Goal: Transaction & Acquisition: Purchase product/service

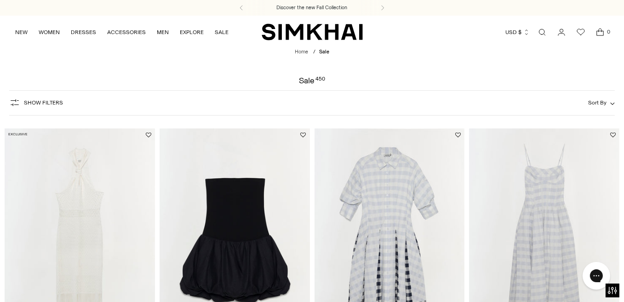
scroll to position [92, 0]
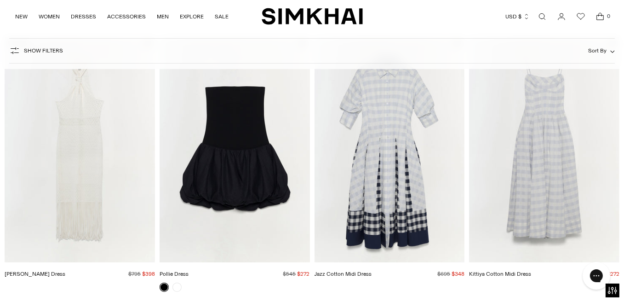
click at [0, 0] on img "Jazz Cotton Midi Dress" at bounding box center [0, 0] width 0 height 0
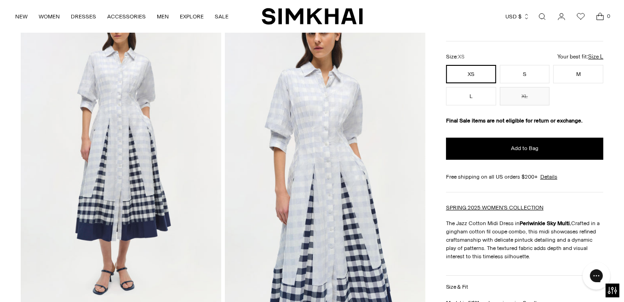
scroll to position [68, 0]
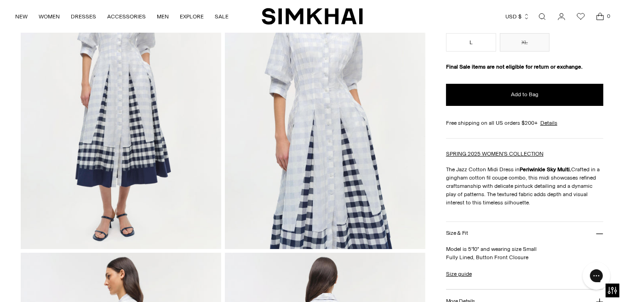
scroll to position [123, 0]
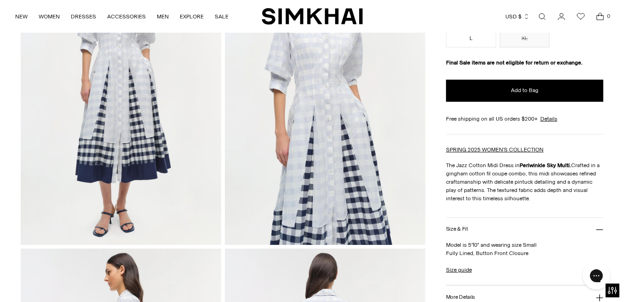
drag, startPoint x: 623, startPoint y: 54, endPoint x: 621, endPoint y: 59, distance: 5.2
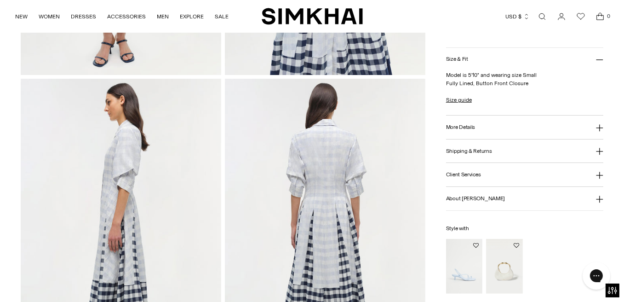
scroll to position [338, 0]
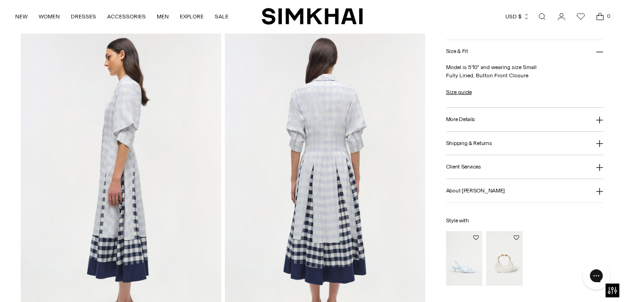
click at [450, 117] on h3 "More Details" at bounding box center [460, 119] width 29 height 6
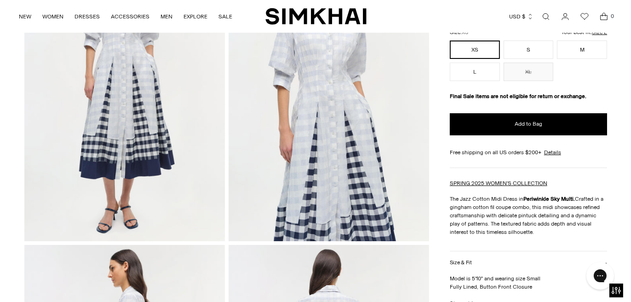
scroll to position [82, 0]
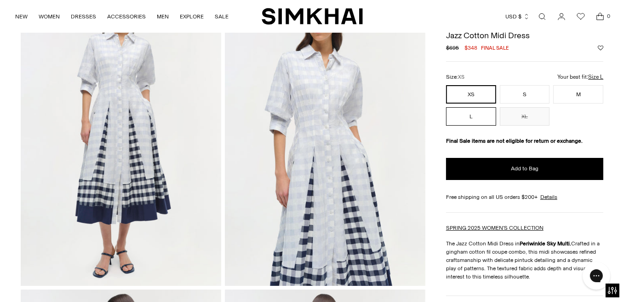
click at [481, 115] on button "L" at bounding box center [471, 116] width 50 height 18
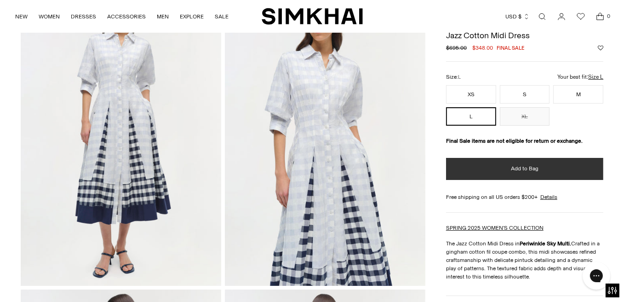
click at [485, 166] on button "Add to Bag" at bounding box center [524, 169] width 157 height 22
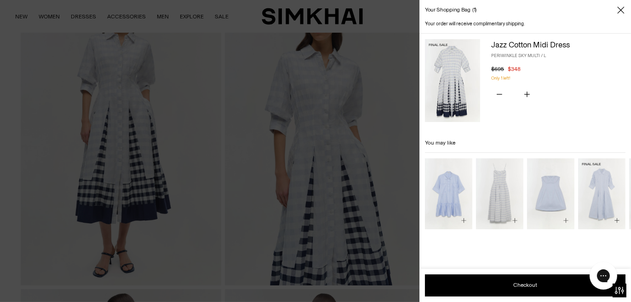
click at [0, 0] on img "Jazz Cotton Midi Dress" at bounding box center [0, 0] width 0 height 0
click at [451, 83] on img at bounding box center [452, 80] width 55 height 83
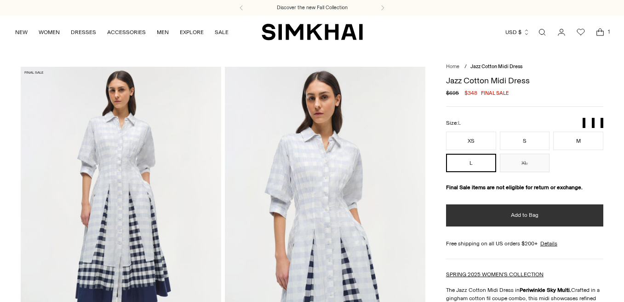
click at [491, 216] on button "Add to Bag" at bounding box center [524, 215] width 157 height 22
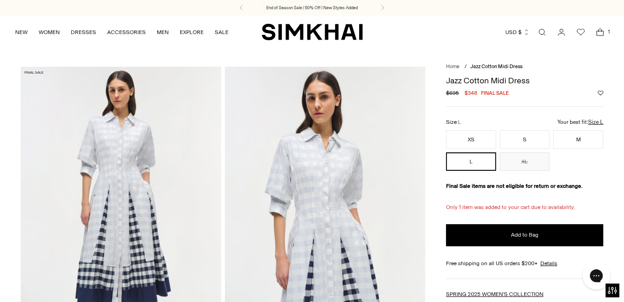
click at [601, 33] on icon "Open cart modal" at bounding box center [600, 32] width 13 height 9
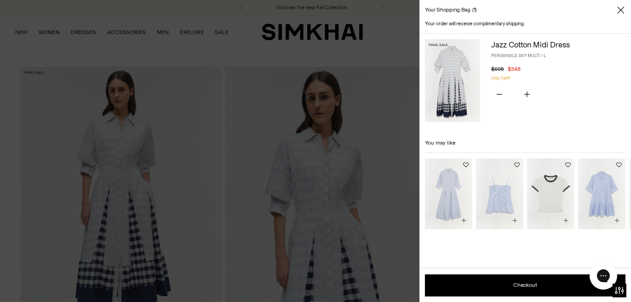
click at [619, 11] on icon "Close" at bounding box center [620, 9] width 7 height 7
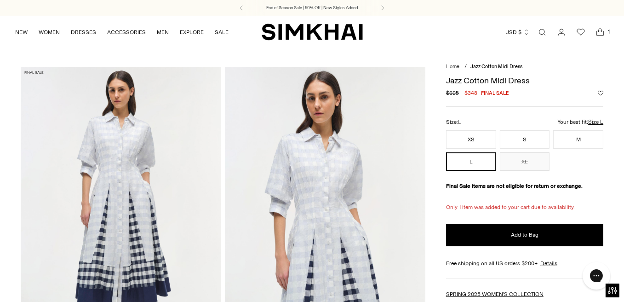
click at [603, 33] on icon "Open cart modal" at bounding box center [600, 32] width 13 height 9
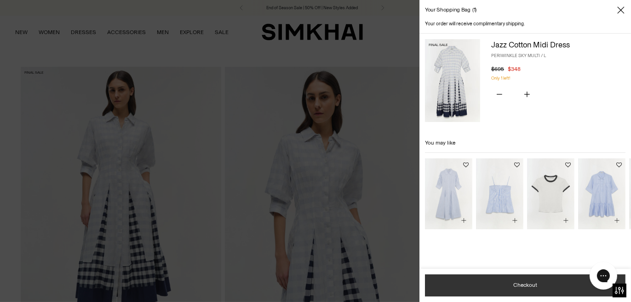
click at [510, 285] on button "Checkout" at bounding box center [525, 285] width 201 height 22
